Goal: Check status: Check status

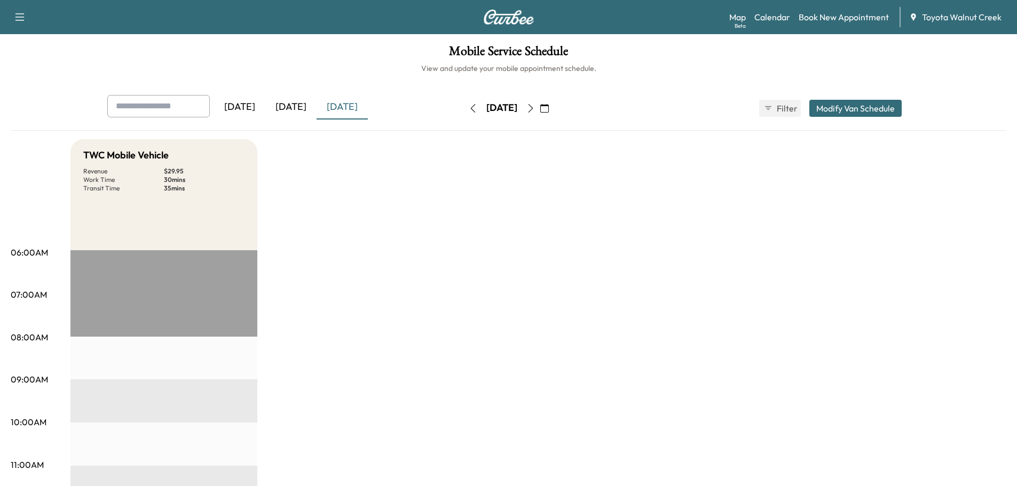
click at [295, 102] on div "[DATE]" at bounding box center [290, 107] width 51 height 25
click at [374, 106] on div "[DATE] [DATE] [DATE]" at bounding box center [267, 108] width 321 height 27
click at [357, 105] on div "[DATE]" at bounding box center [342, 107] width 51 height 25
click at [535, 107] on icon "button" at bounding box center [531, 108] width 9 height 9
click at [535, 105] on icon "button" at bounding box center [531, 108] width 9 height 9
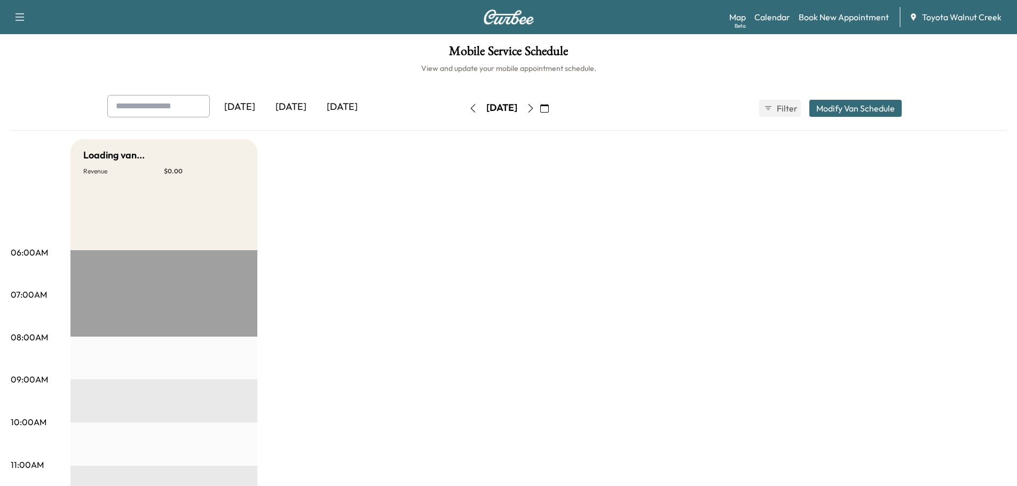
click at [308, 106] on div "[DATE]" at bounding box center [290, 107] width 51 height 25
click at [284, 108] on div "[DATE]" at bounding box center [290, 107] width 51 height 25
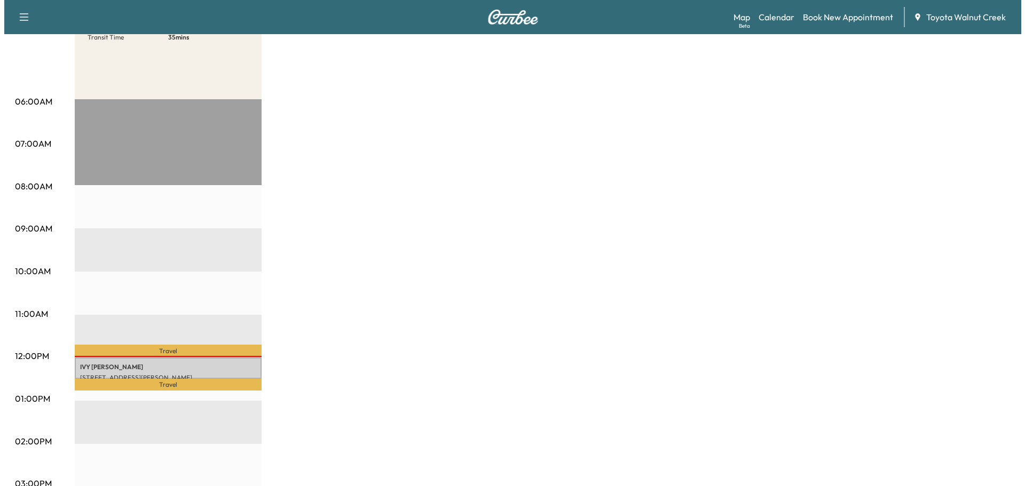
scroll to position [214, 0]
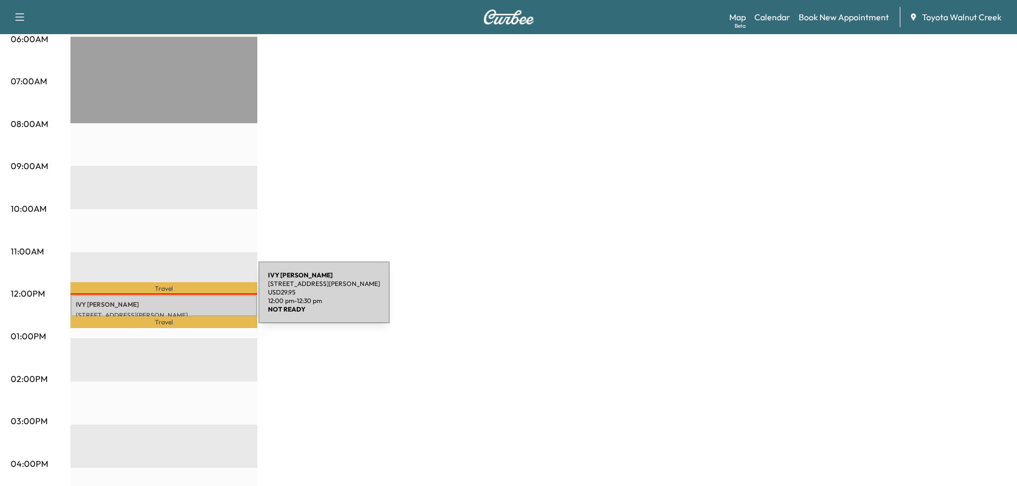
click at [179, 301] on p "IVY SMOTHERS" at bounding box center [164, 305] width 176 height 9
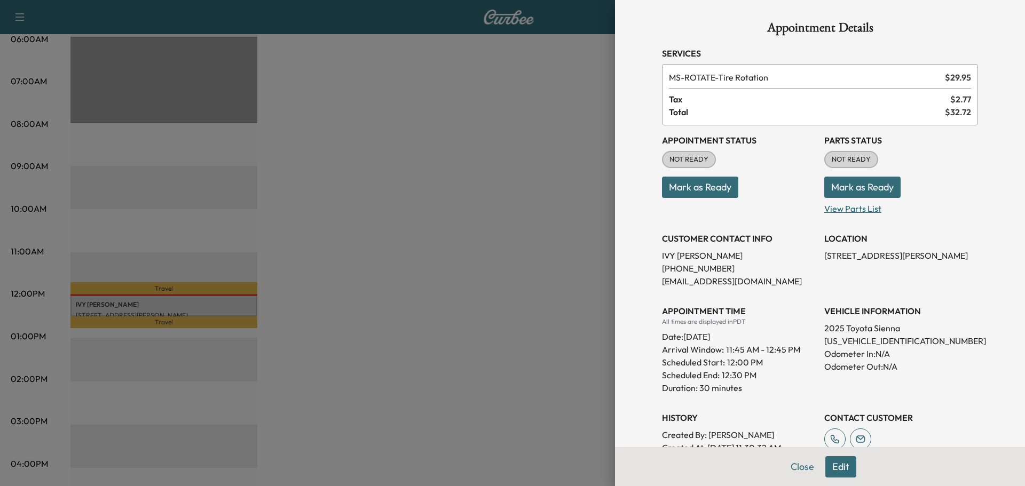
click at [842, 206] on p "View Parts List" at bounding box center [902, 206] width 154 height 17
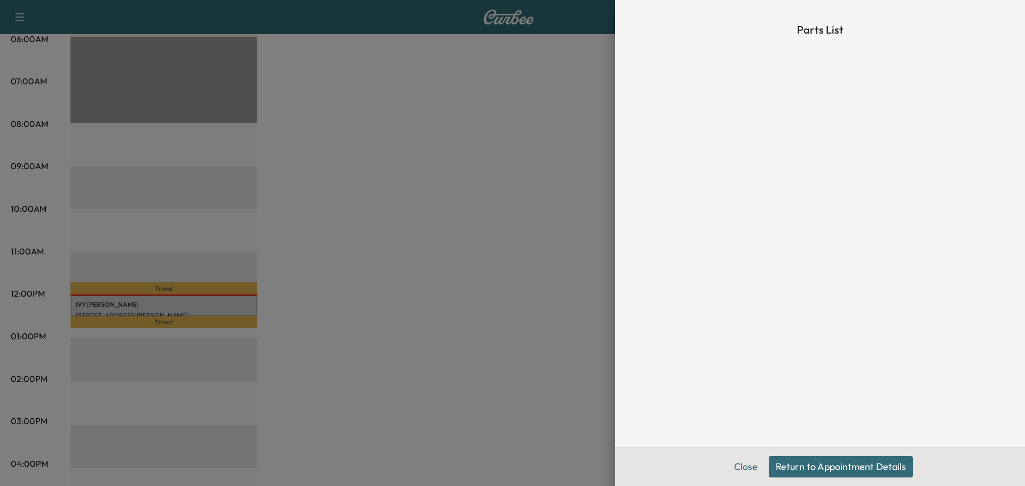
click at [733, 462] on button "Close" at bounding box center [745, 467] width 37 height 21
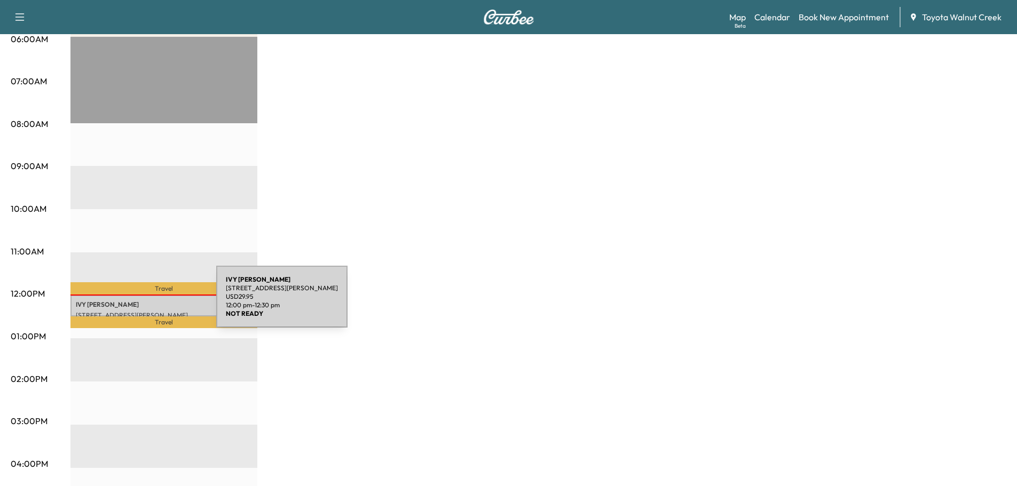
click at [136, 303] on p "IVY SMOTHERS" at bounding box center [164, 305] width 176 height 9
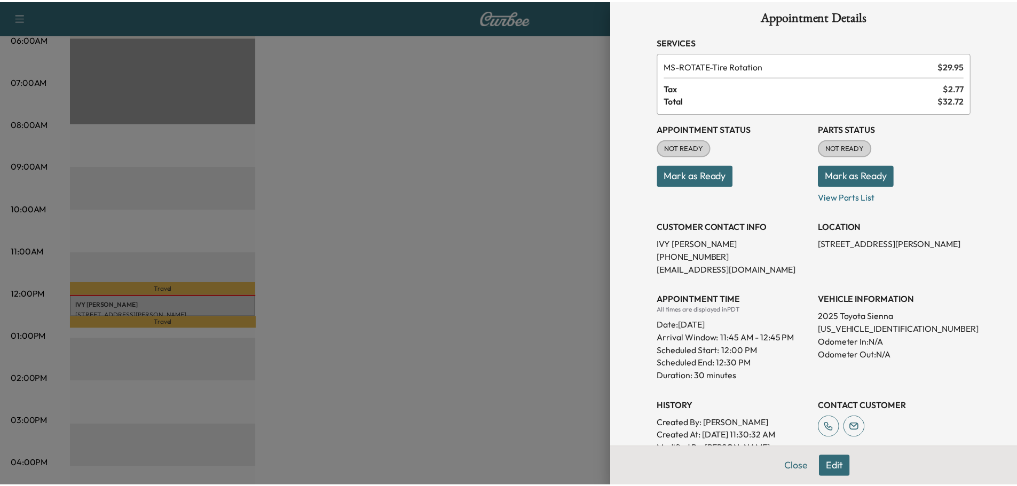
scroll to position [0, 0]
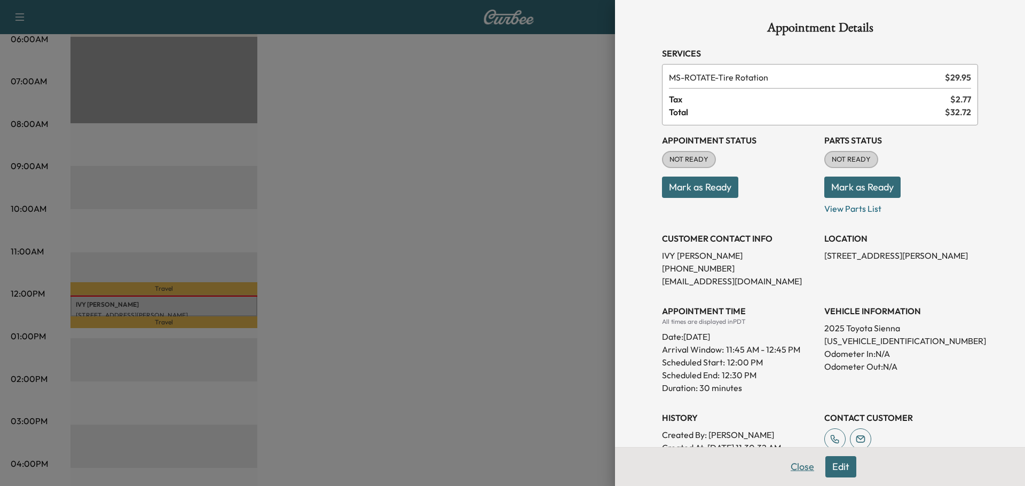
click at [790, 473] on button "Close" at bounding box center [802, 467] width 37 height 21
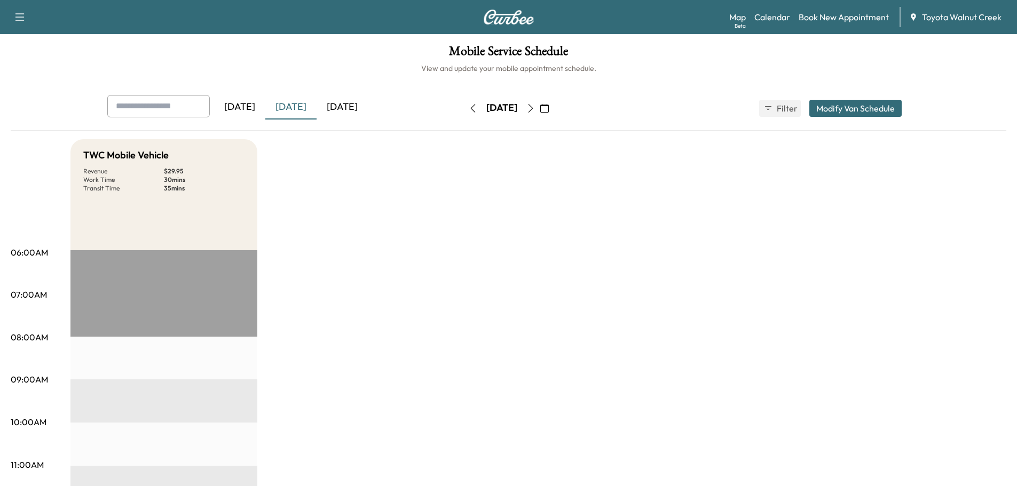
click at [163, 198] on div "TWC Mobile Vehicle Revenue $ 29.95 Work Time 30 mins Transit Time 35 mins" at bounding box center [163, 194] width 187 height 111
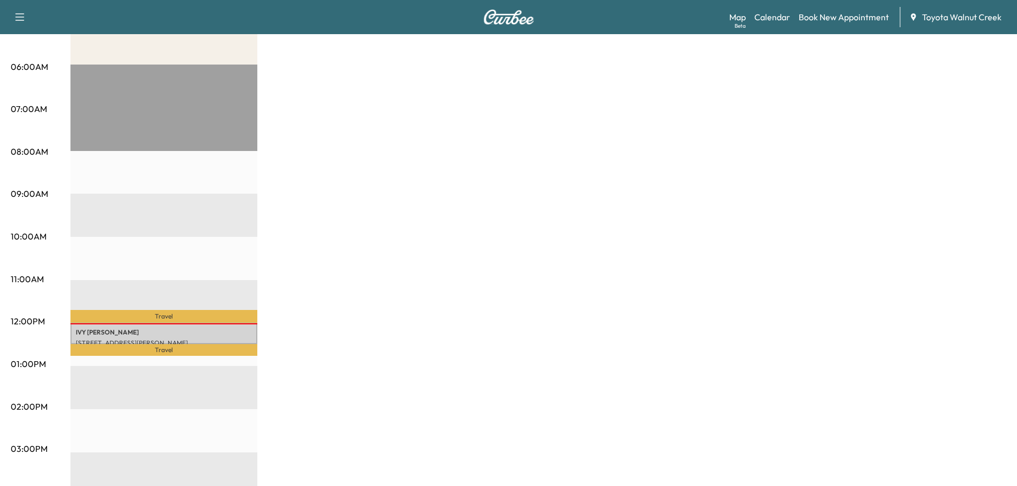
scroll to position [320, 0]
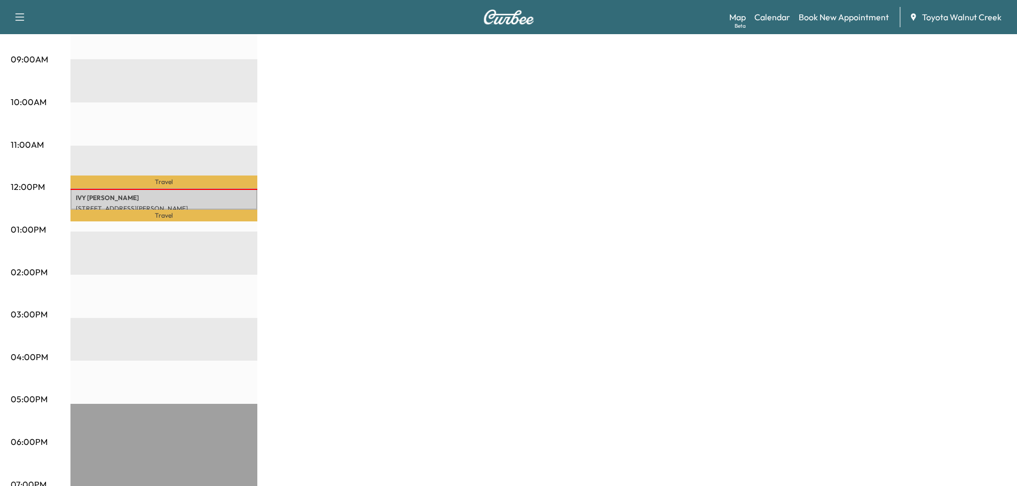
click at [170, 205] on p "[STREET_ADDRESS][PERSON_NAME]" at bounding box center [164, 209] width 176 height 9
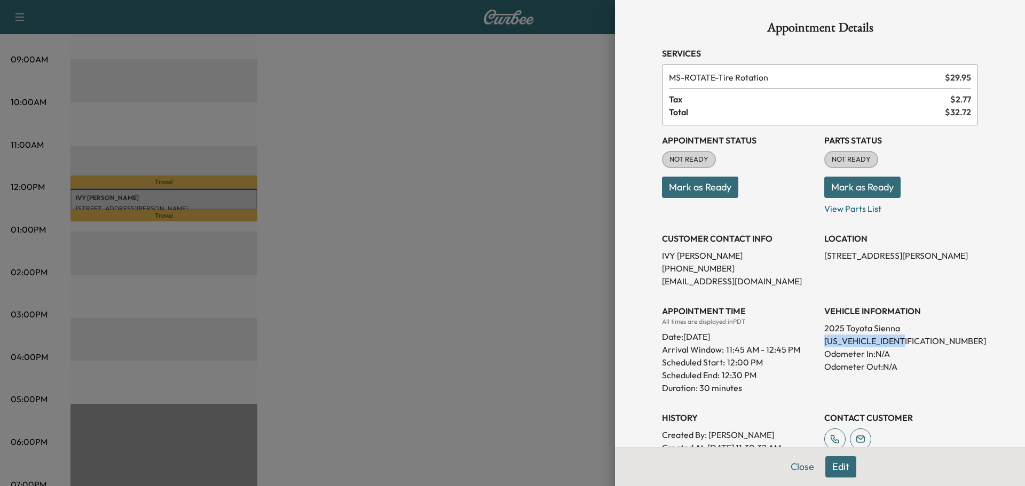
drag, startPoint x: 899, startPoint y: 340, endPoint x: 823, endPoint y: 341, distance: 75.8
click at [825, 344] on p "5TDESKFC8SS194984" at bounding box center [902, 341] width 154 height 13
copy p "5TDESKFC8SS194984"
click at [515, 240] on div at bounding box center [512, 243] width 1025 height 486
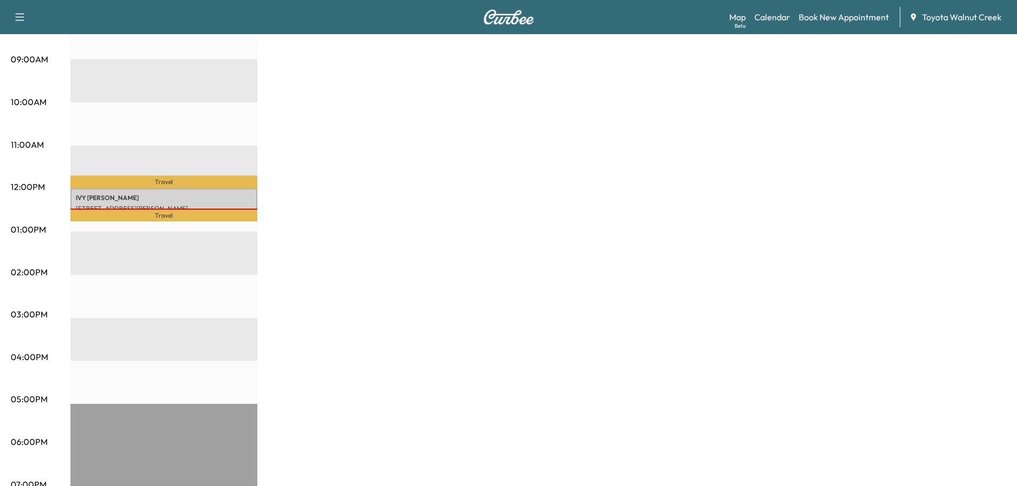
scroll to position [53, 0]
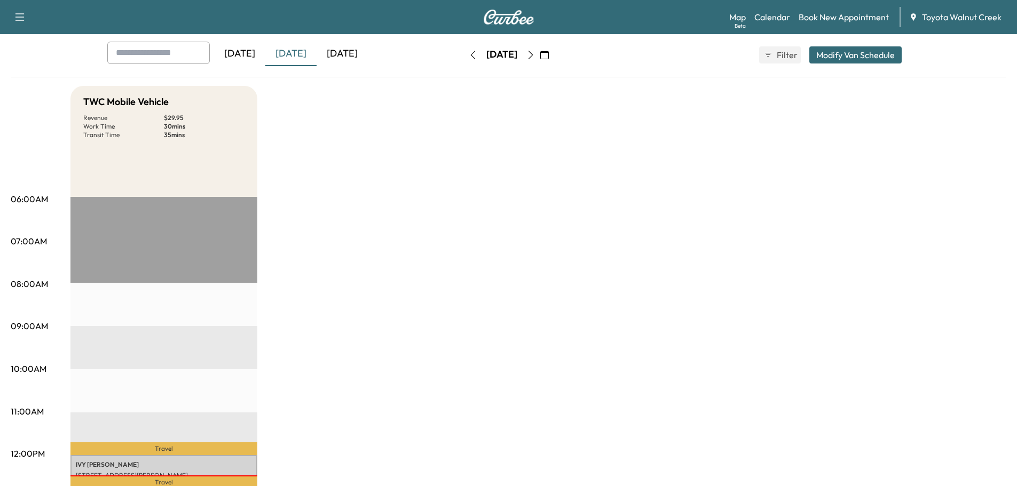
click at [367, 51] on div "[DATE]" at bounding box center [342, 54] width 51 height 25
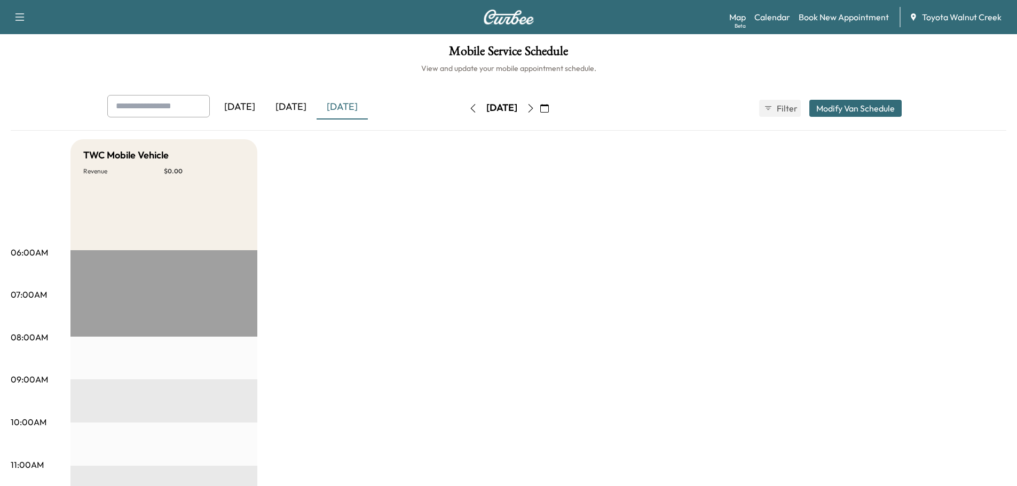
click at [304, 104] on div "[DATE]" at bounding box center [290, 107] width 51 height 25
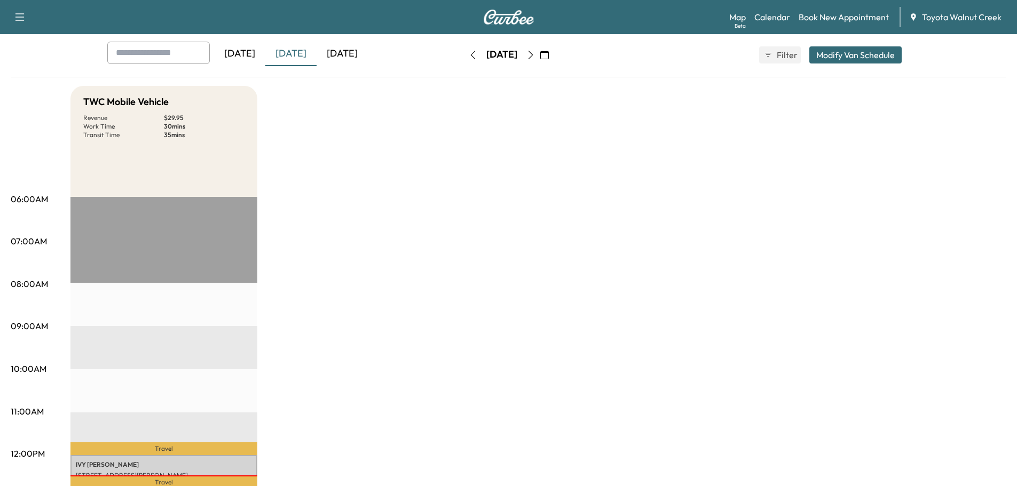
scroll to position [160, 0]
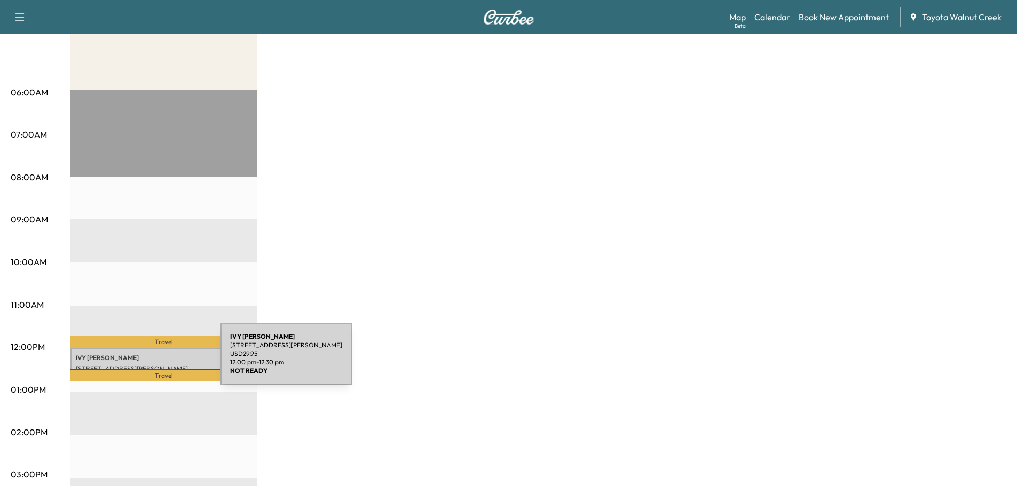
click at [140, 360] on div "IVY SMOTHERS 1437 Janet Ln, Concord, CA 94521, USA USD 29.95 12:00 pm - 12:30 pm" at bounding box center [163, 359] width 187 height 21
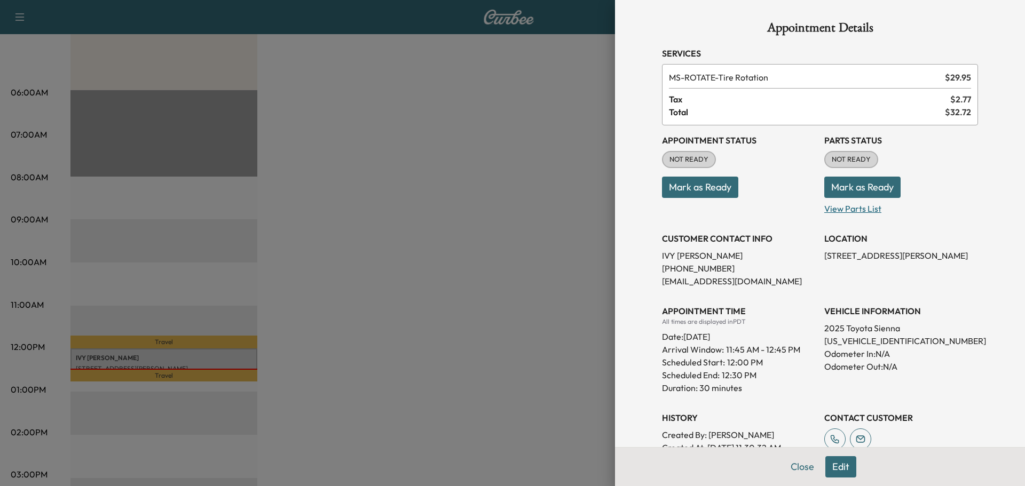
click at [848, 214] on p "View Parts List" at bounding box center [902, 206] width 154 height 17
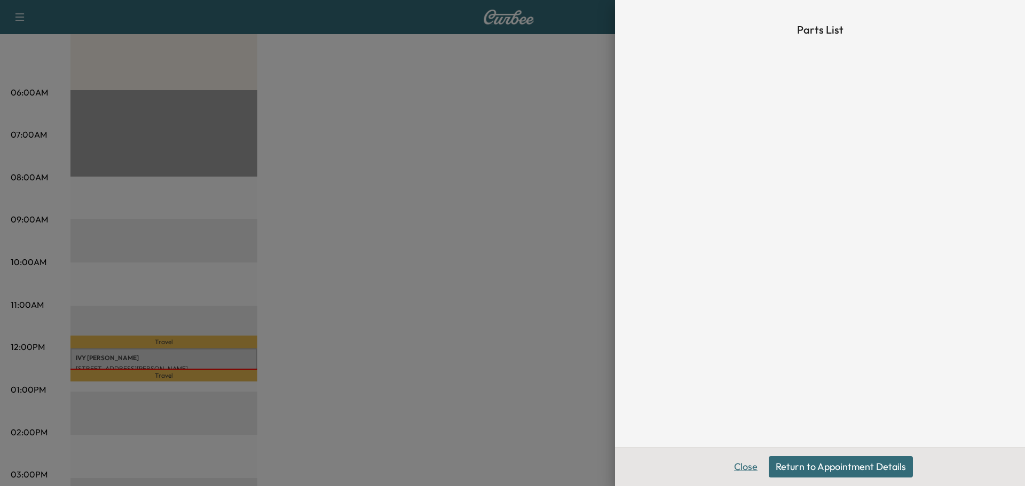
click at [747, 465] on button "Close" at bounding box center [745, 467] width 37 height 21
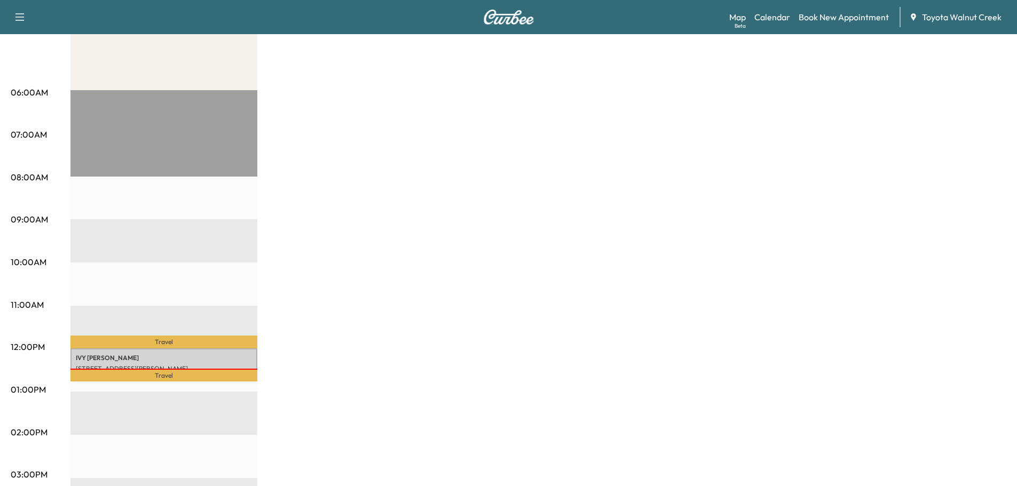
click at [144, 354] on p "IVY SMOTHERS" at bounding box center [164, 358] width 176 height 9
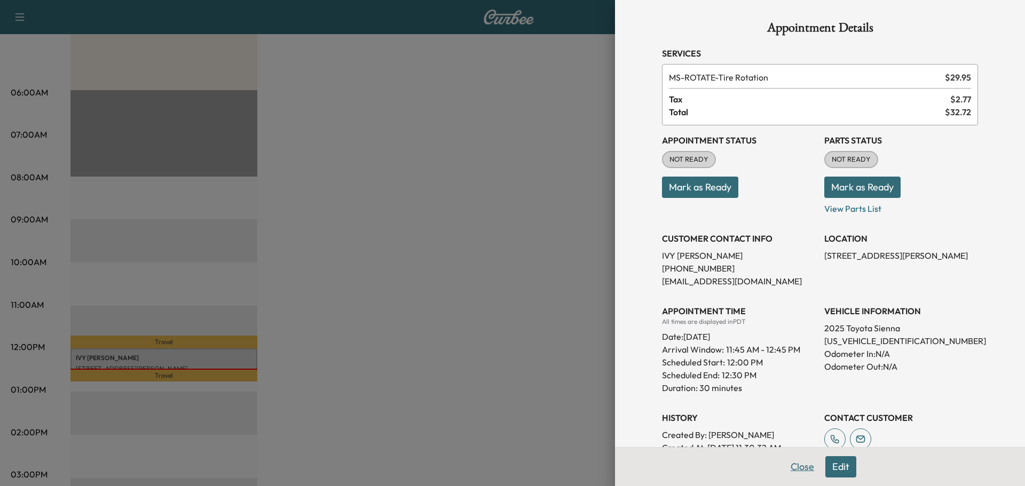
click at [797, 466] on button "Close" at bounding box center [802, 467] width 37 height 21
